Goal: Task Accomplishment & Management: Use online tool/utility

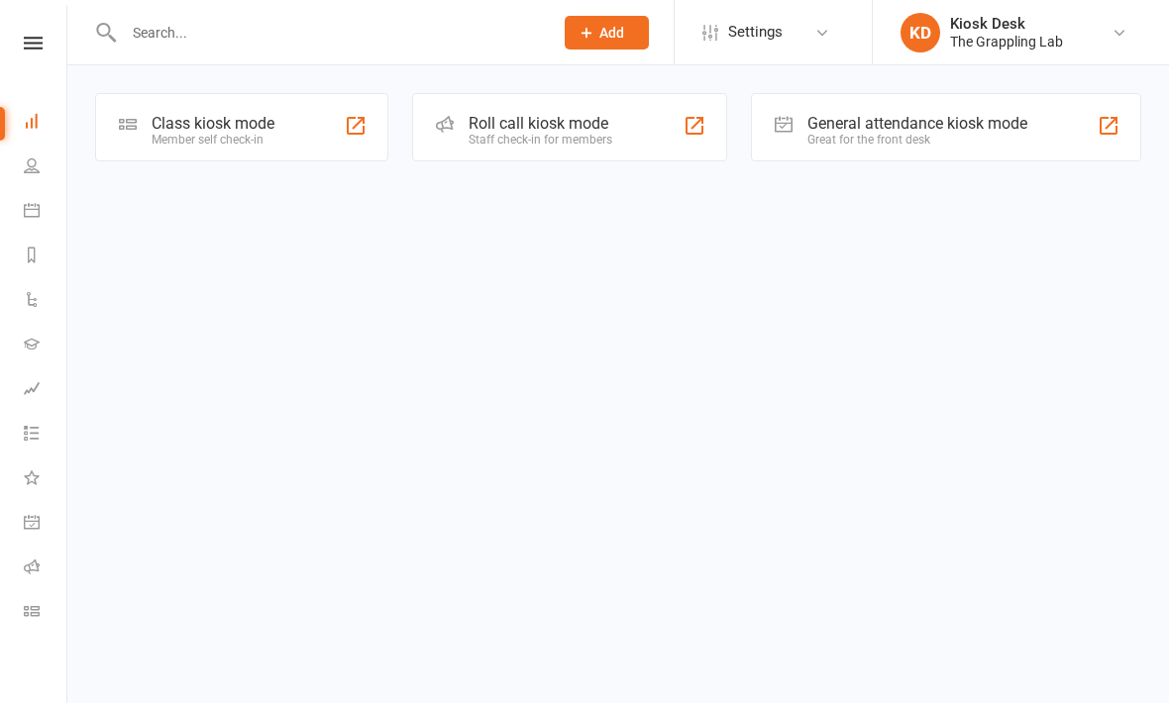
click at [185, 42] on input "text" at bounding box center [328, 33] width 421 height 28
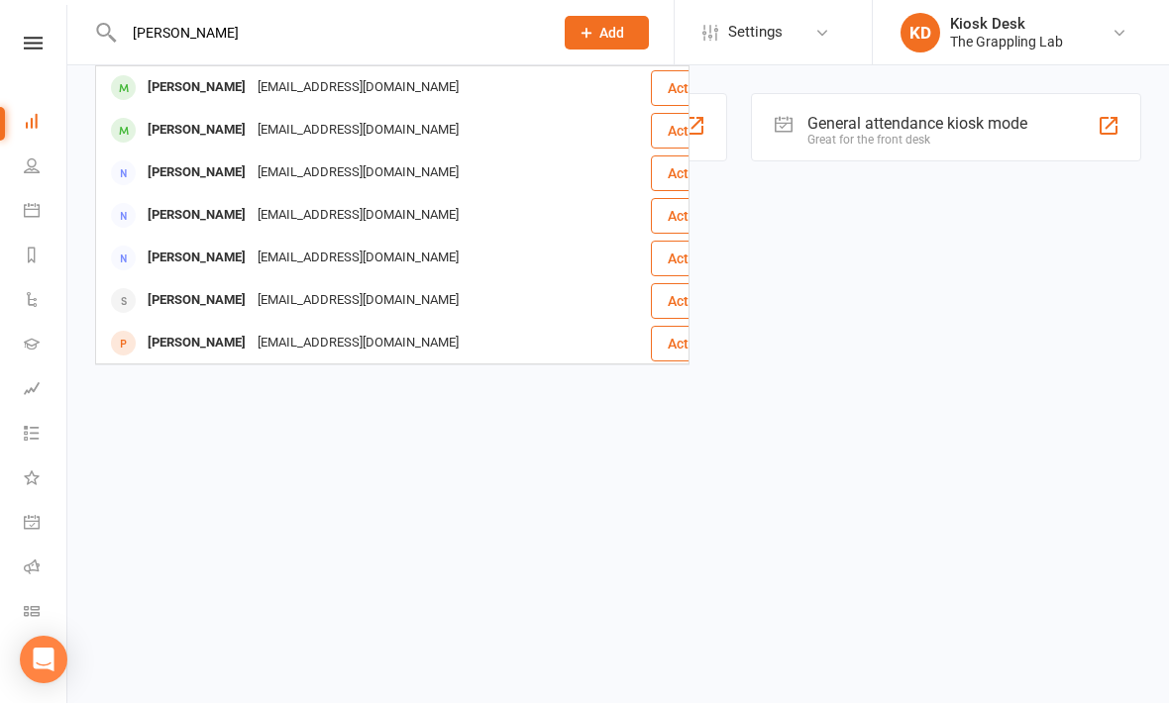
type input "[PERSON_NAME]"
click at [918, 214] on html "Mark anastasi Mark Anastasi Mark.6193@hotmail.com Actions Mark Qammou markqammo…" at bounding box center [584, 109] width 1169 height 218
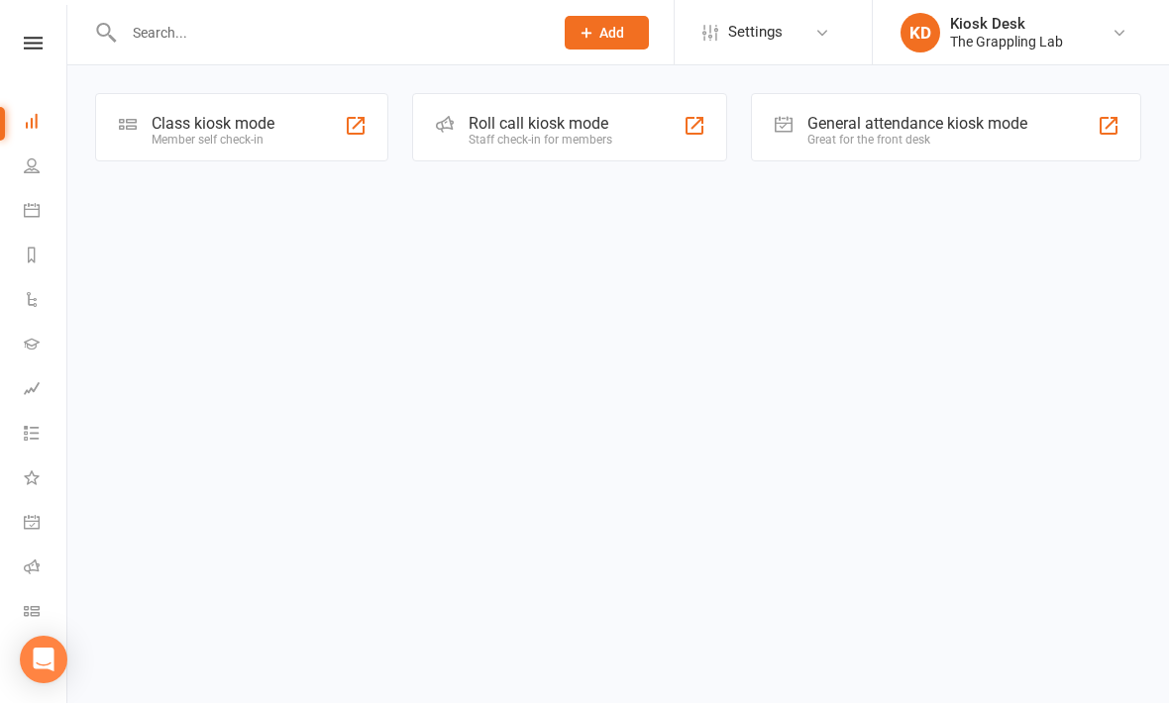
click at [52, 218] on link "Calendar" at bounding box center [46, 212] width 45 height 45
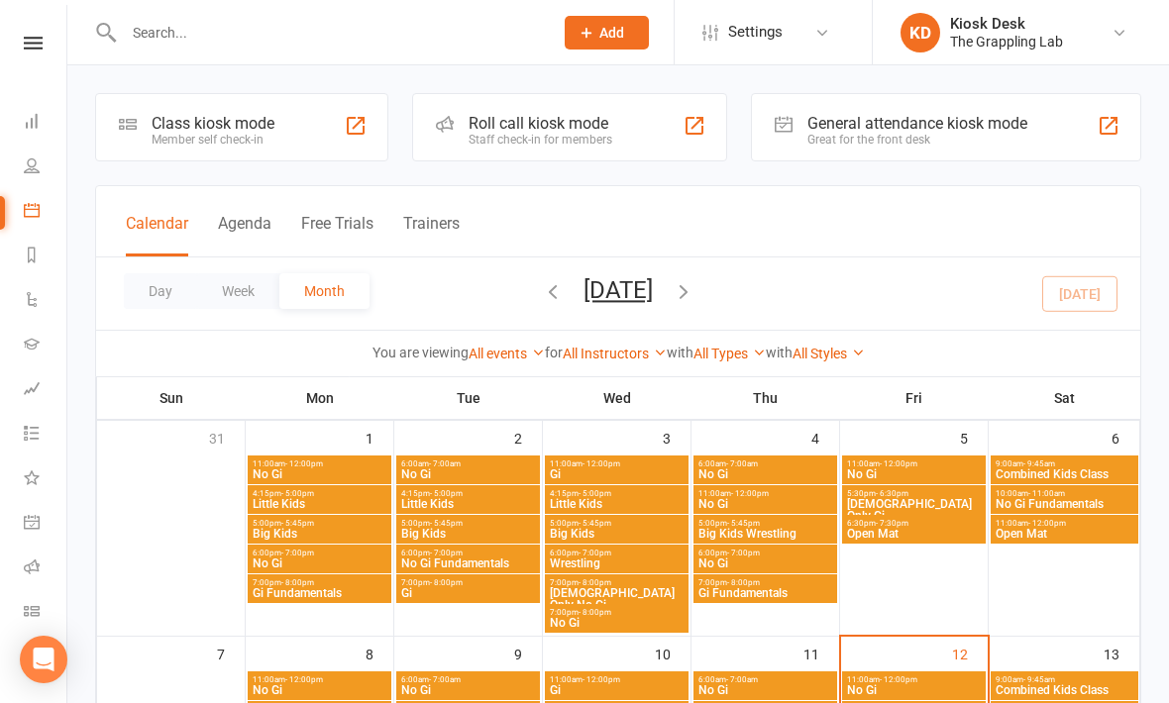
click at [39, 257] on icon at bounding box center [32, 255] width 16 height 16
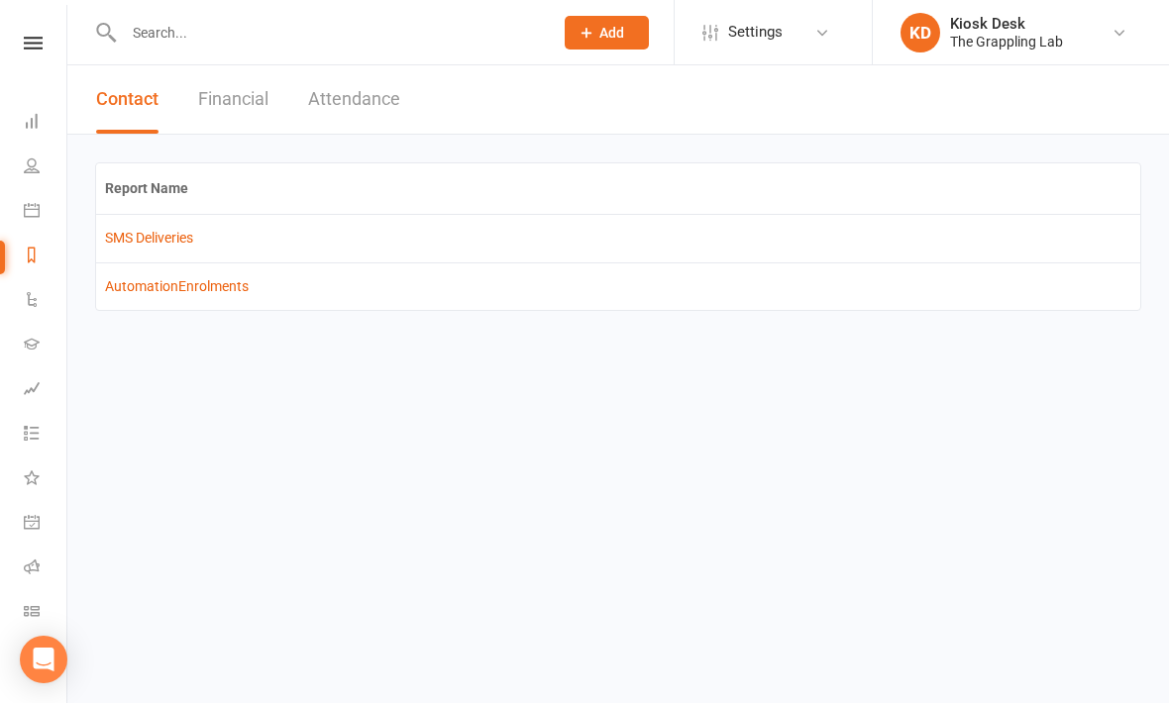
click at [50, 171] on link "People" at bounding box center [46, 168] width 45 height 45
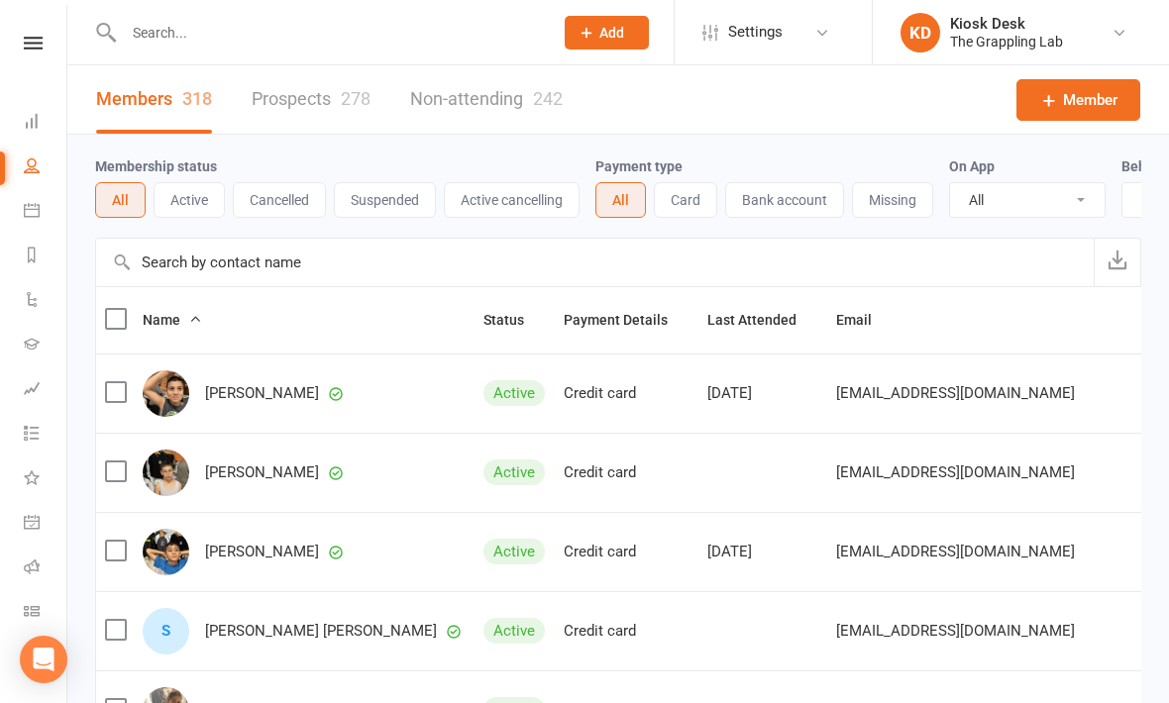
click at [25, 127] on icon at bounding box center [32, 121] width 16 height 16
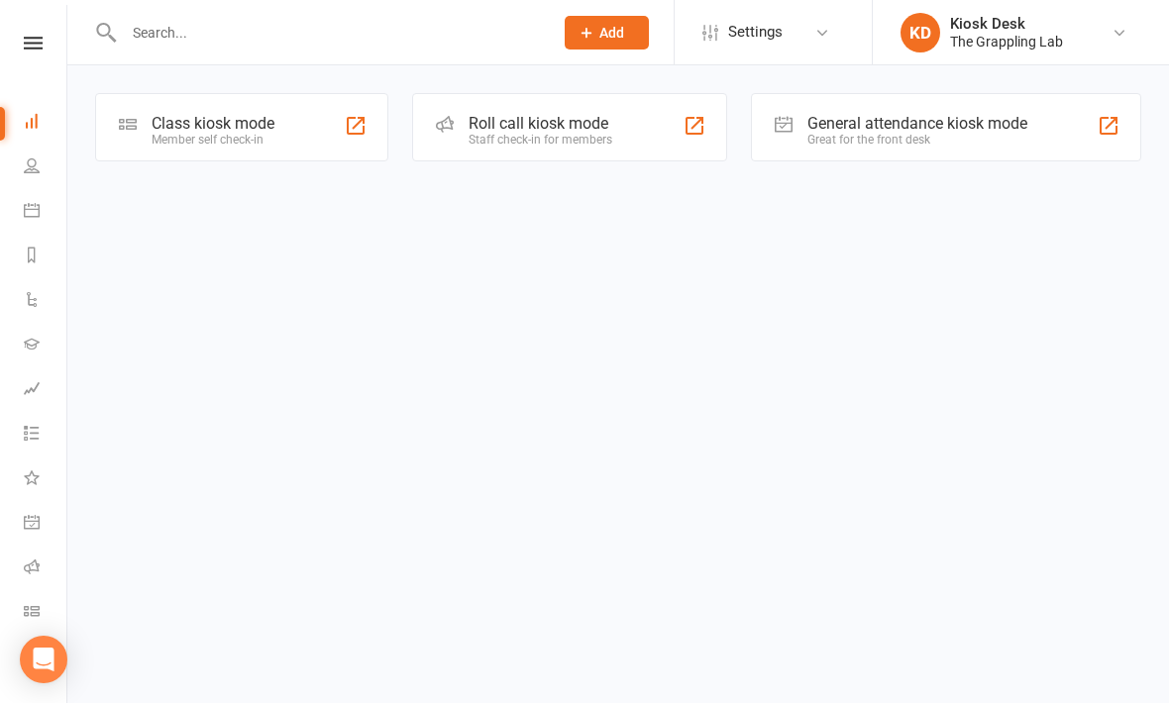
click at [32, 534] on link "General attendance" at bounding box center [46, 524] width 45 height 45
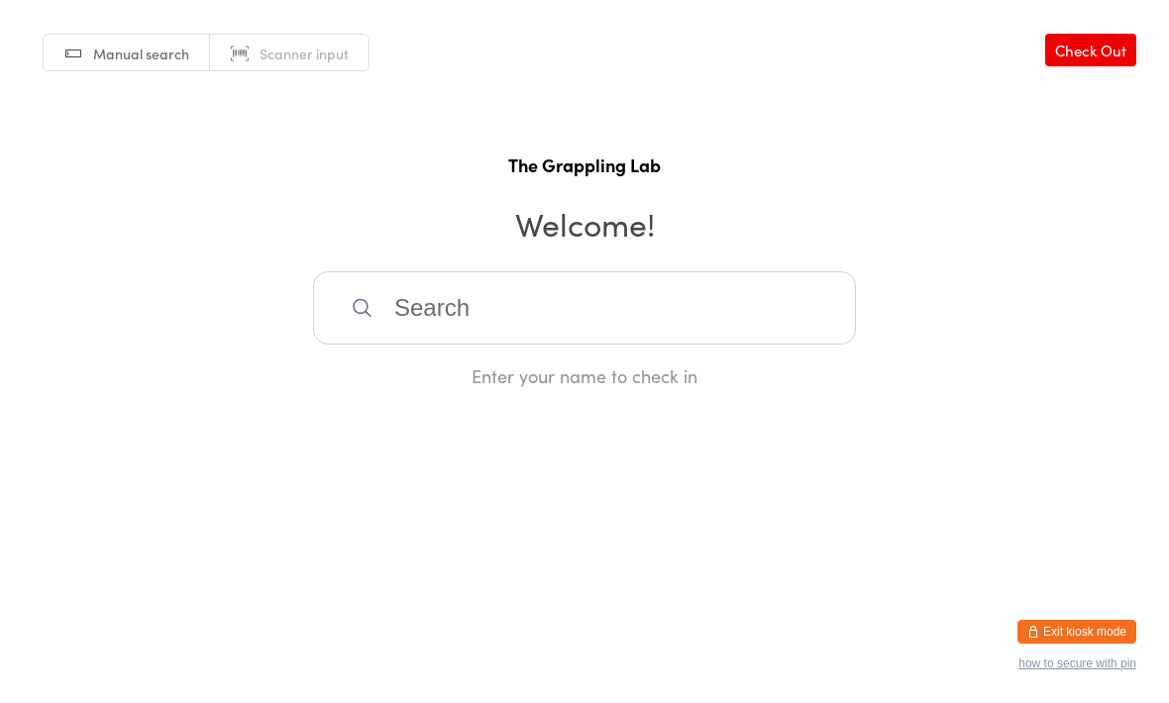
click at [488, 321] on input "search" at bounding box center [584, 307] width 543 height 73
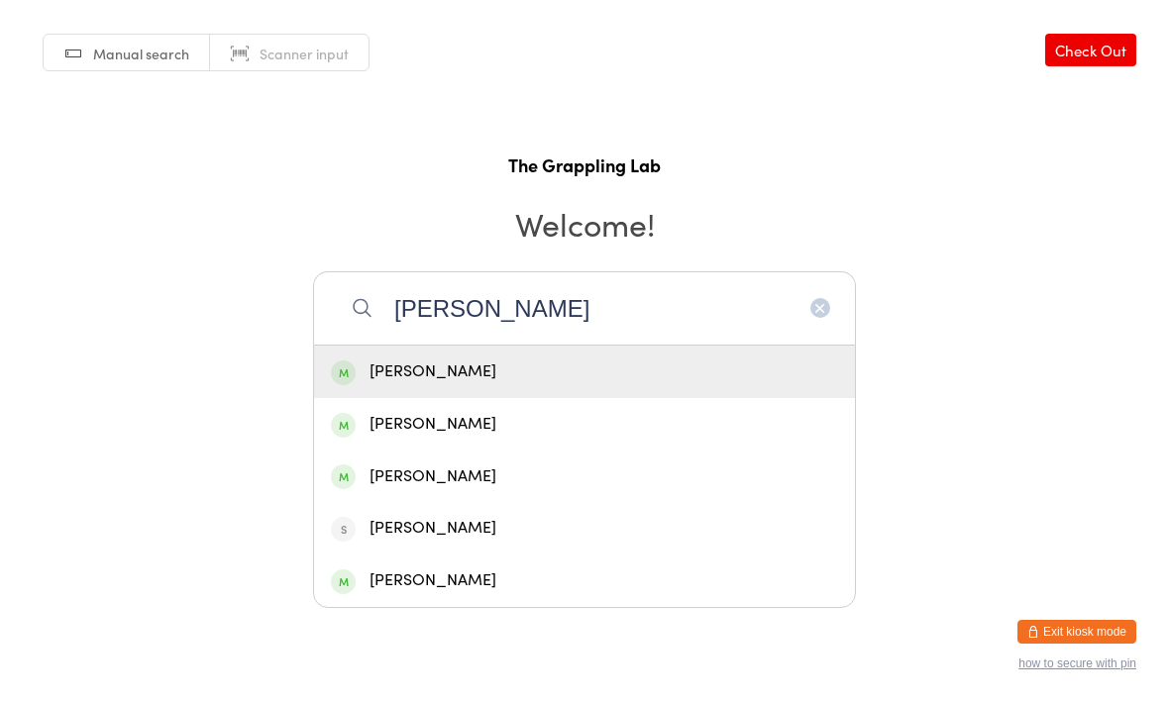
type input "[PERSON_NAME]"
click at [582, 383] on div "[PERSON_NAME]" at bounding box center [584, 372] width 507 height 27
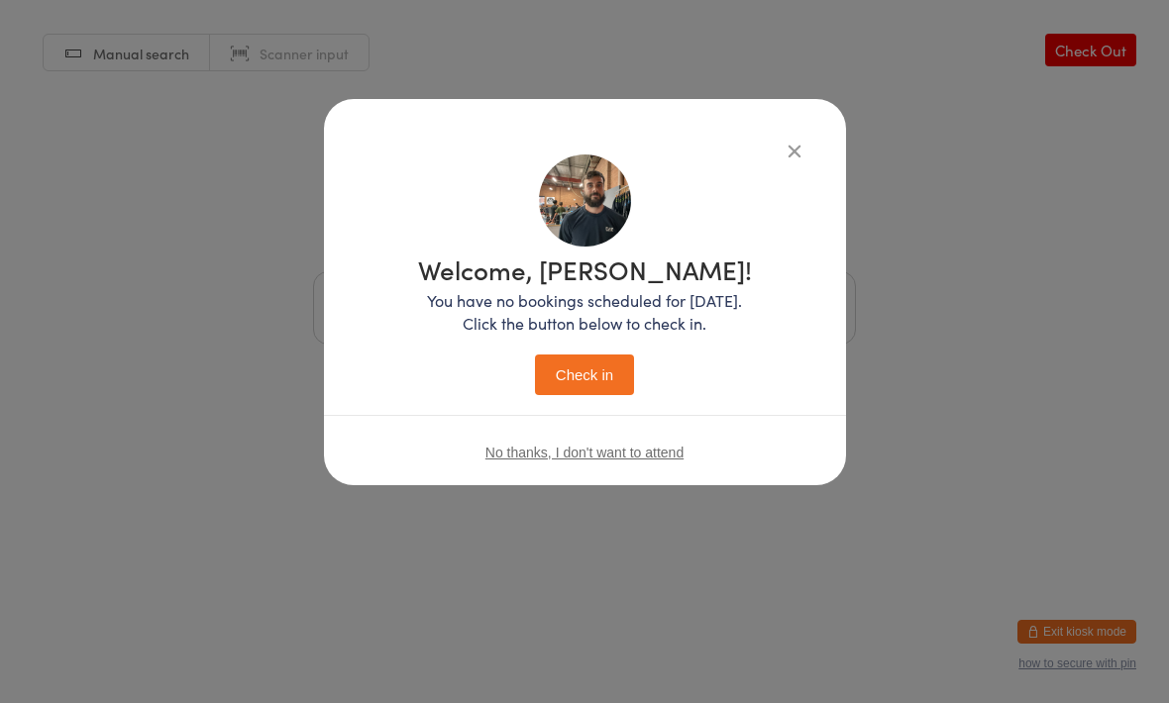
click at [595, 368] on button "Check in" at bounding box center [584, 375] width 99 height 41
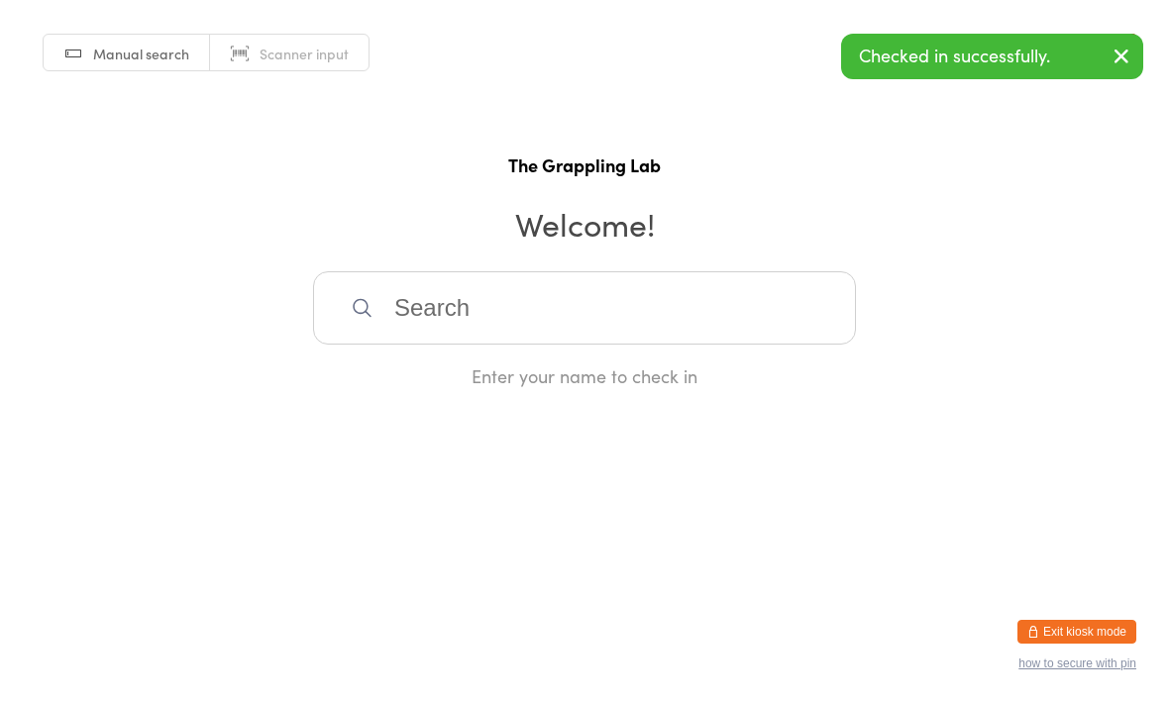
click at [620, 341] on input "search" at bounding box center [584, 307] width 543 height 73
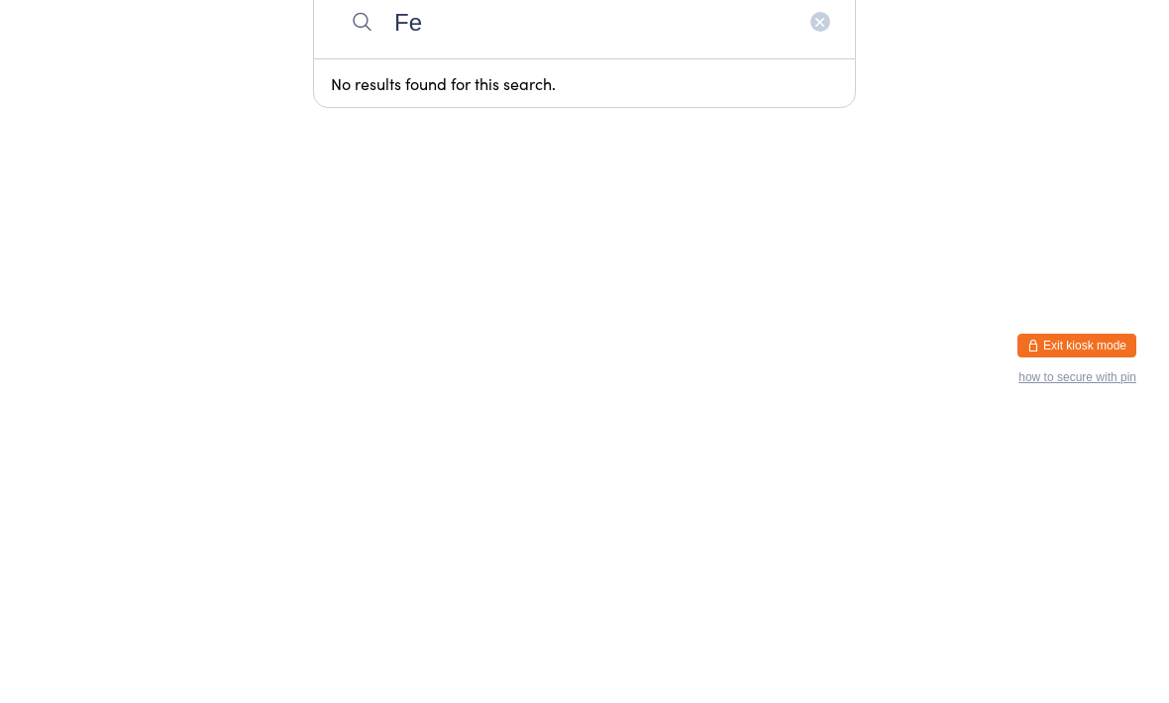
type input "F"
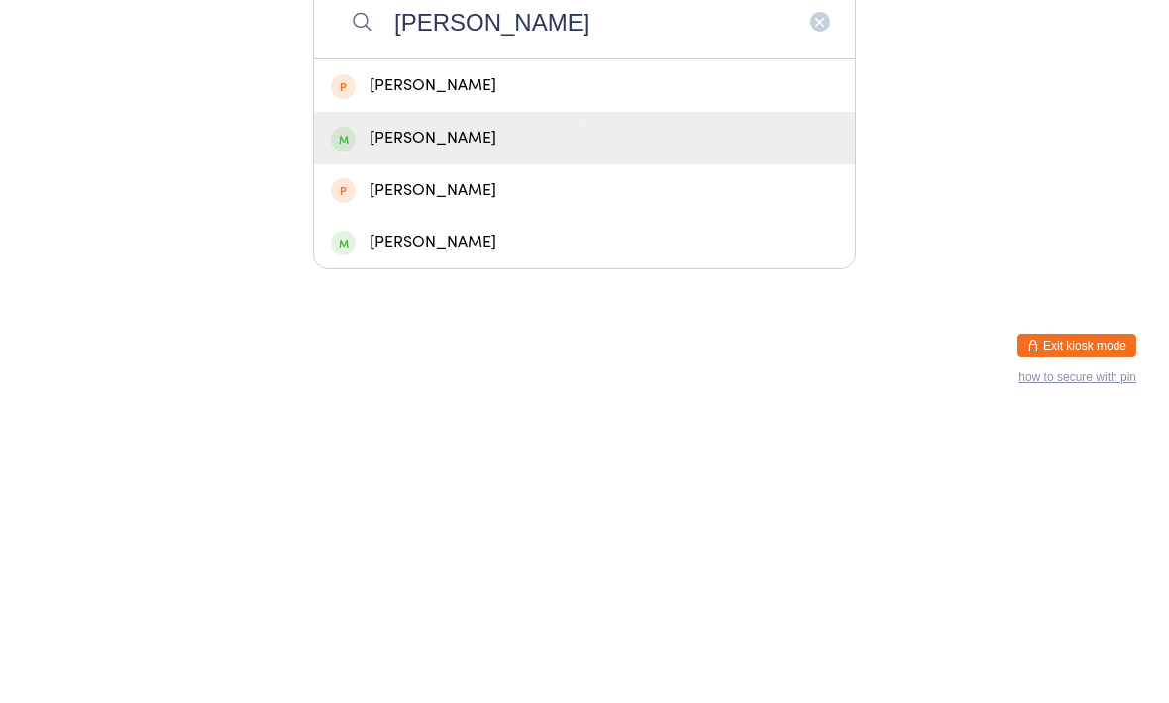
type input "[PERSON_NAME]"
click at [559, 411] on div "[PERSON_NAME]" at bounding box center [584, 424] width 507 height 27
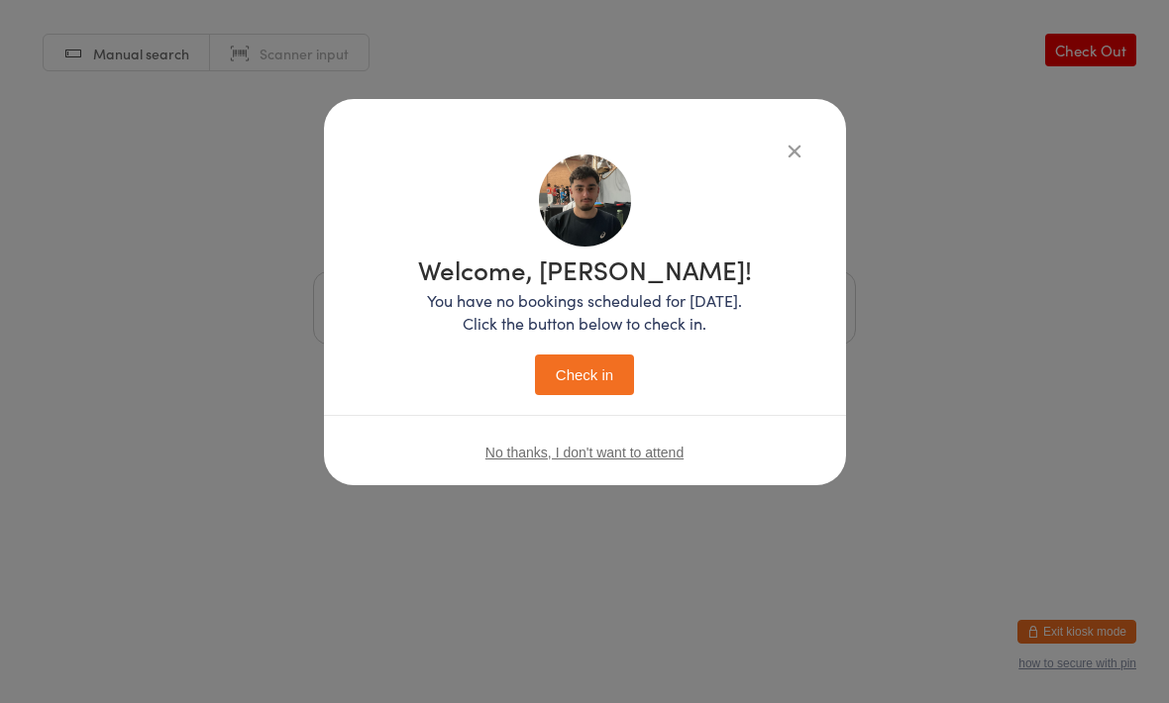
click at [595, 381] on button "Check in" at bounding box center [584, 375] width 99 height 41
